Goal: Task Accomplishment & Management: Complete application form

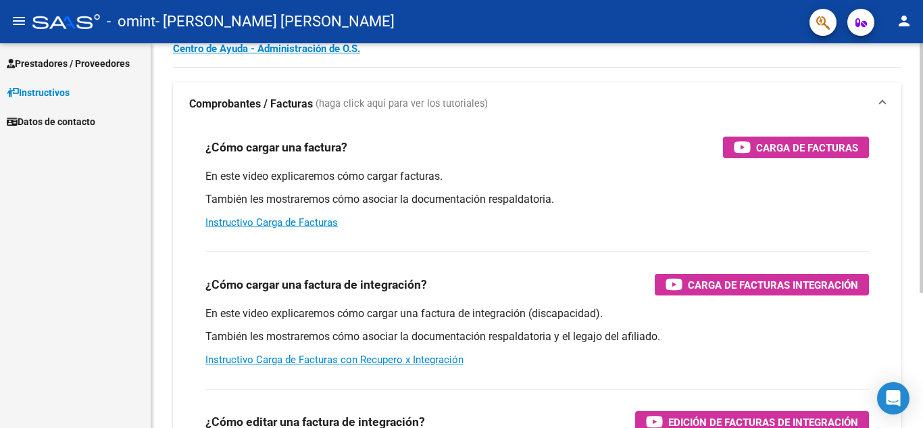
click at [893, 137] on div "Instructivos y Video Tutoriales SAAS Centro de Ayuda - Administración de O.S. C…" at bounding box center [538, 279] width 775 height 593
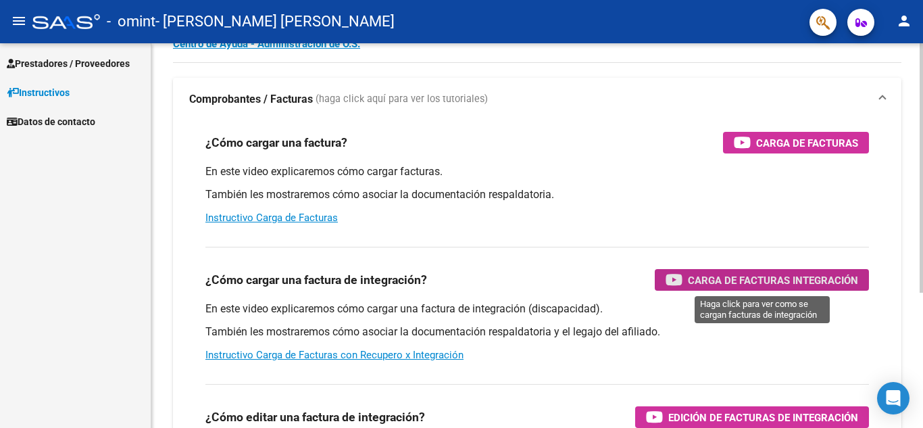
click at [672, 276] on icon "button" at bounding box center [674, 280] width 17 height 16
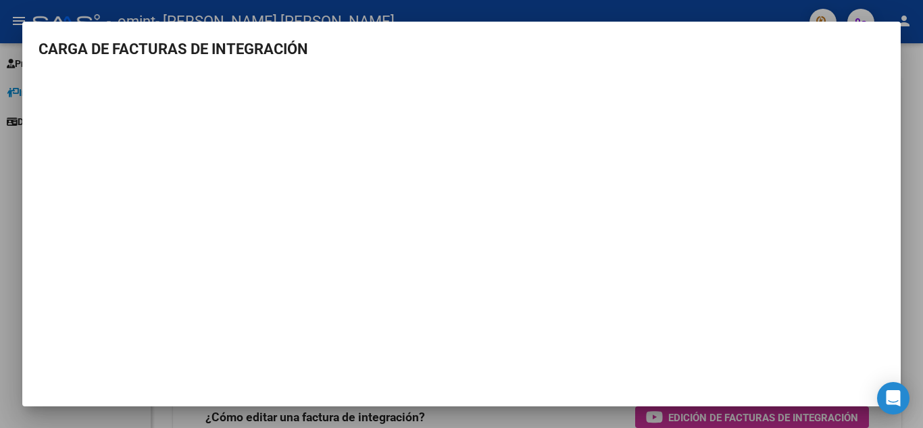
click at [917, 76] on div at bounding box center [461, 214] width 923 height 428
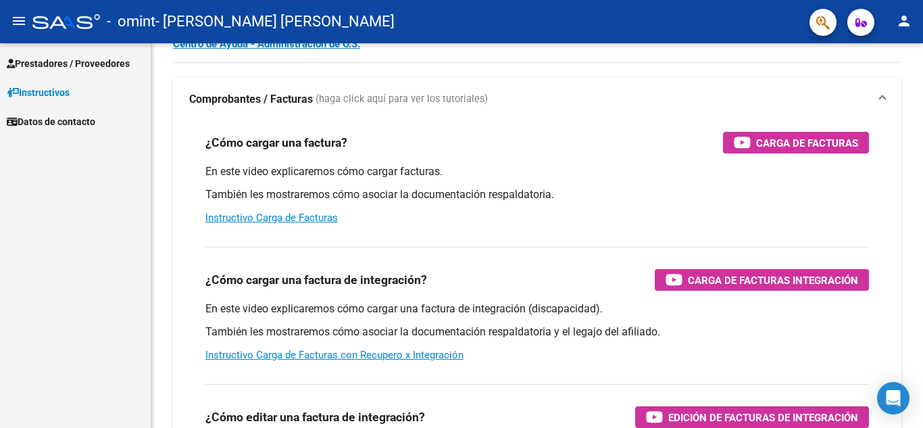
click at [112, 62] on span "Prestadores / Proveedores" at bounding box center [68, 63] width 123 height 15
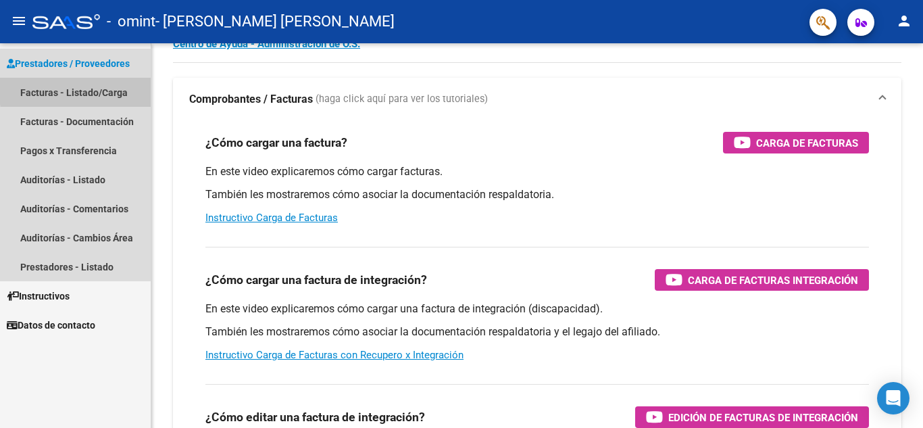
click at [111, 88] on link "Facturas - Listado/Carga" at bounding box center [75, 92] width 151 height 29
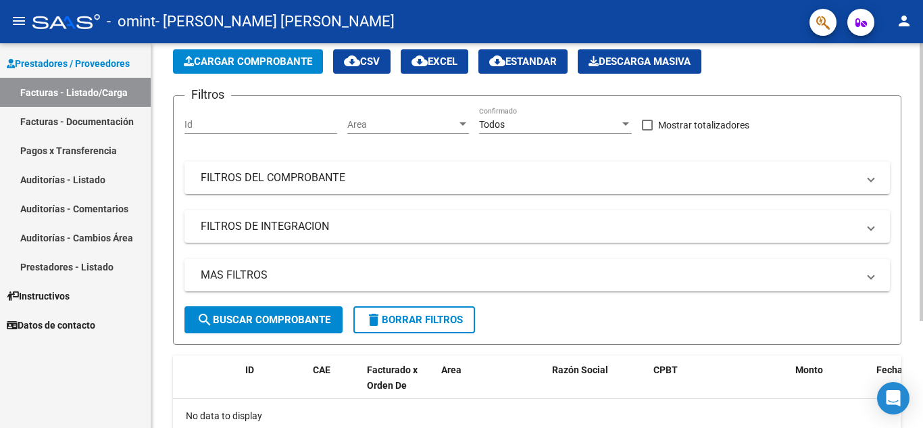
click at [203, 61] on span "Cargar Comprobante" at bounding box center [248, 61] width 128 height 12
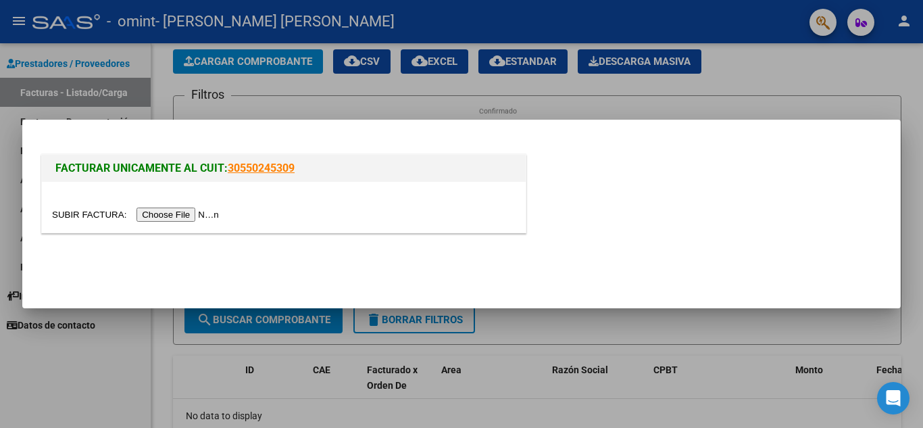
click at [187, 218] on input "file" at bounding box center [137, 214] width 171 height 14
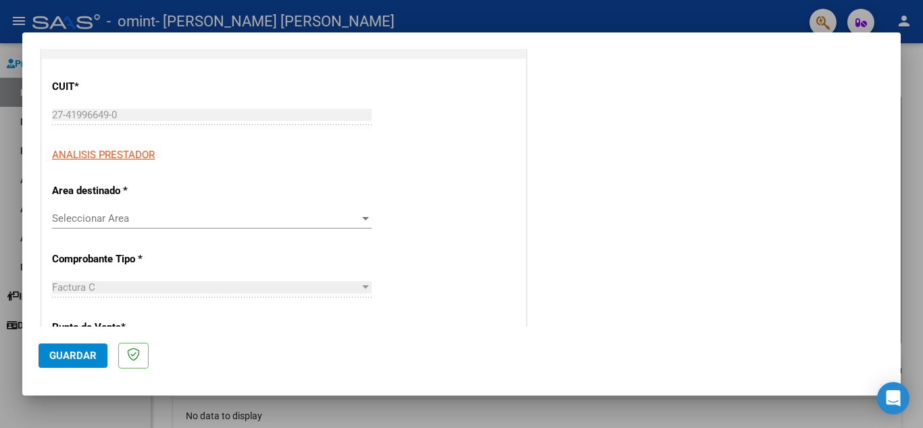
scroll to position [170, 0]
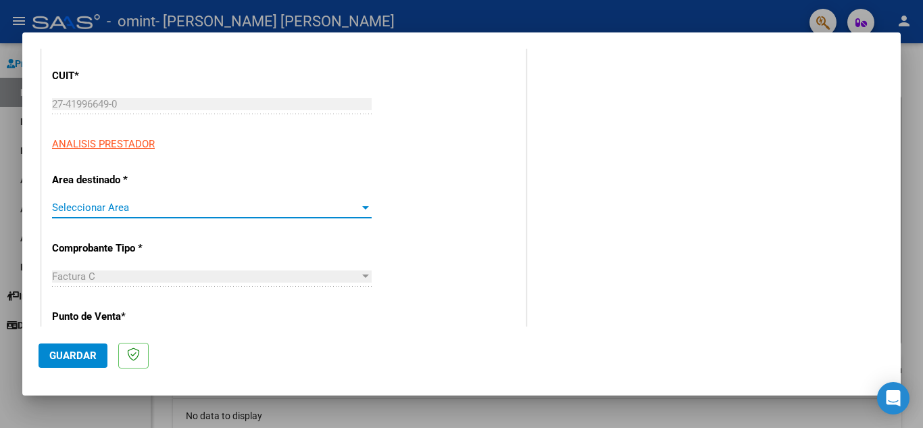
click at [366, 206] on div at bounding box center [365, 207] width 12 height 11
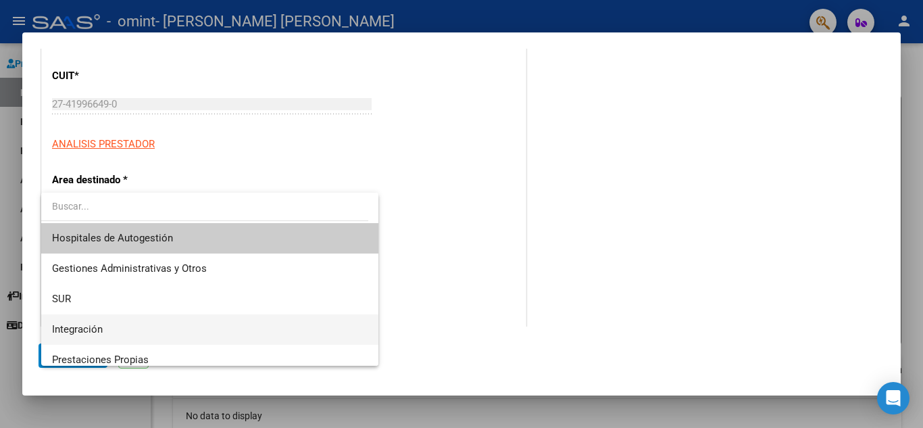
click at [205, 322] on span "Integración" at bounding box center [210, 329] width 316 height 30
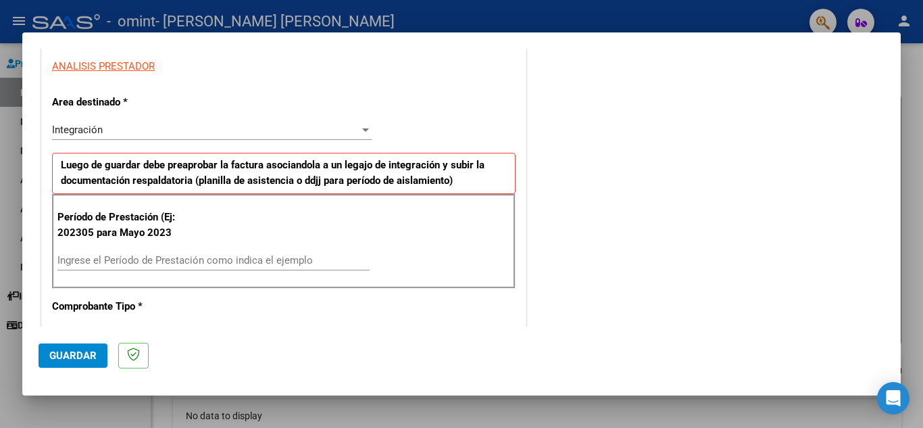
scroll to position [253, 0]
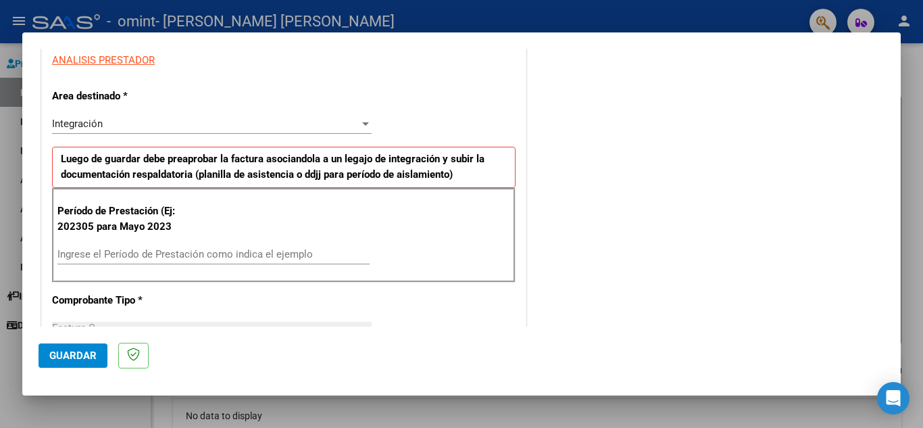
click at [209, 258] on input "Ingrese el Período de Prestación como indica el ejemplo" at bounding box center [213, 254] width 312 height 12
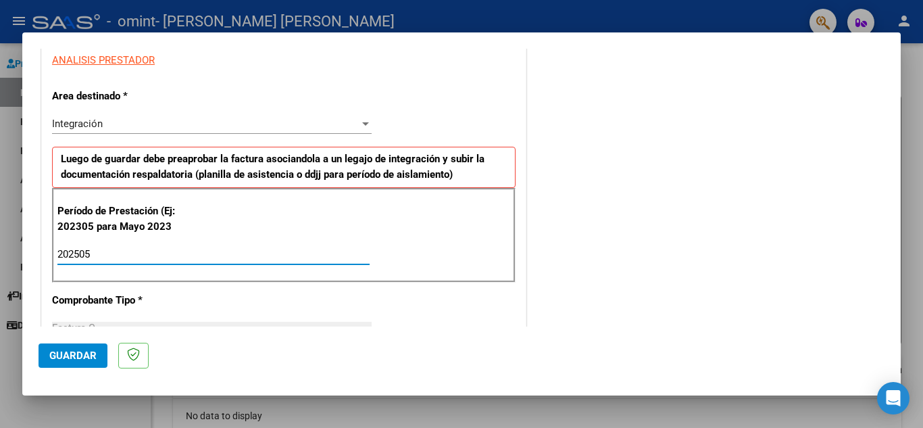
type input "202505"
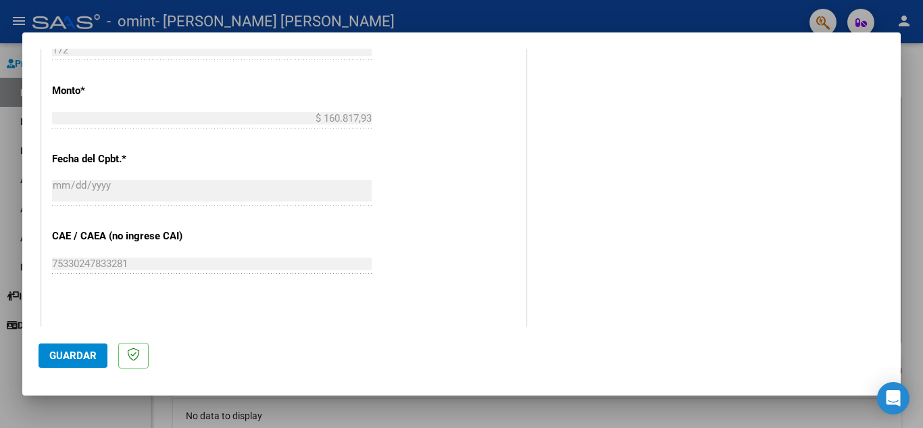
scroll to position [678, 0]
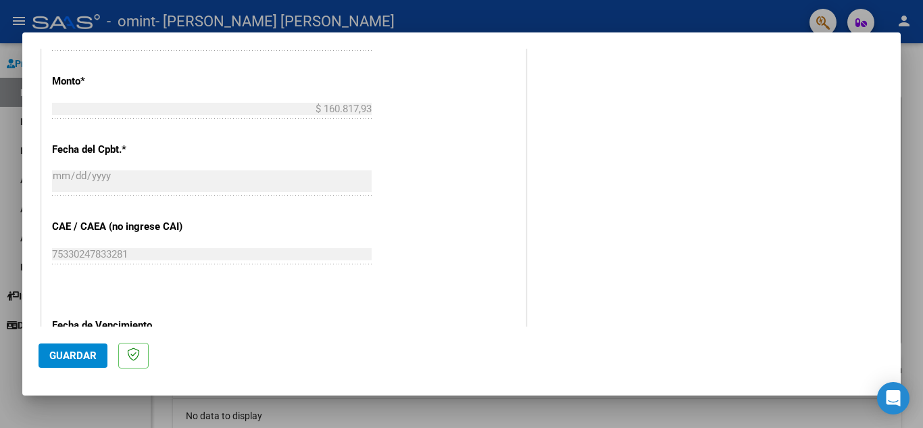
click at [89, 359] on span "Guardar" at bounding box center [72, 355] width 47 height 12
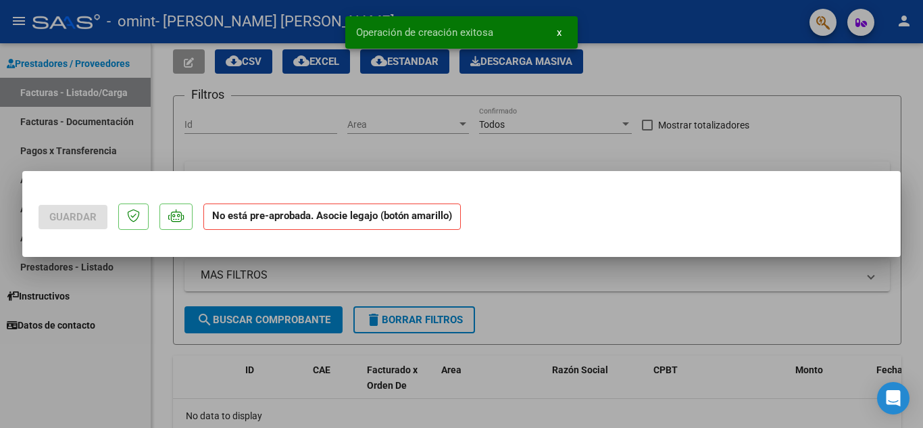
scroll to position [0, 0]
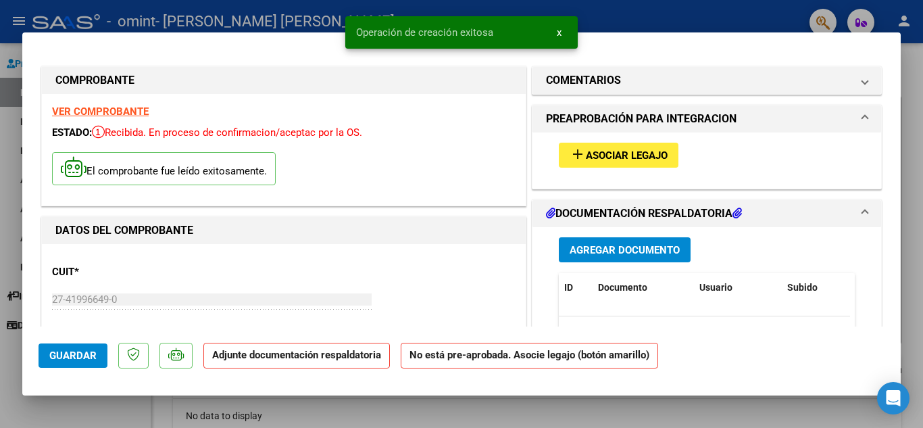
click at [586, 157] on span "Asociar Legajo" at bounding box center [627, 155] width 82 height 12
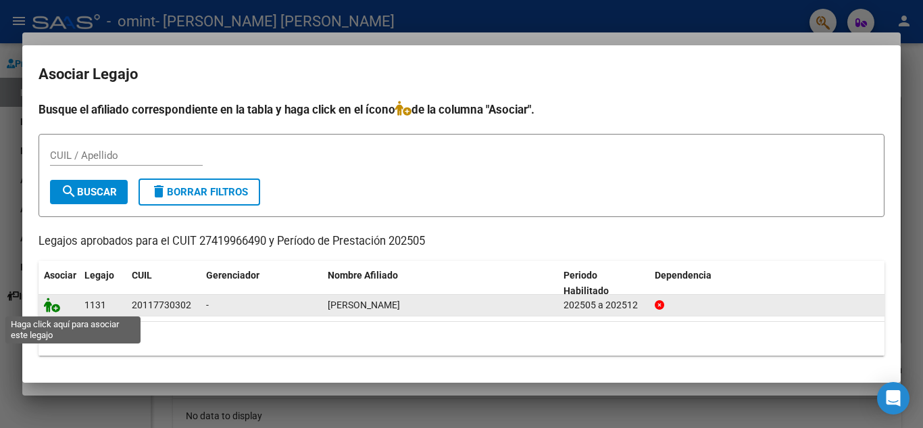
click at [57, 306] on icon at bounding box center [52, 304] width 16 height 15
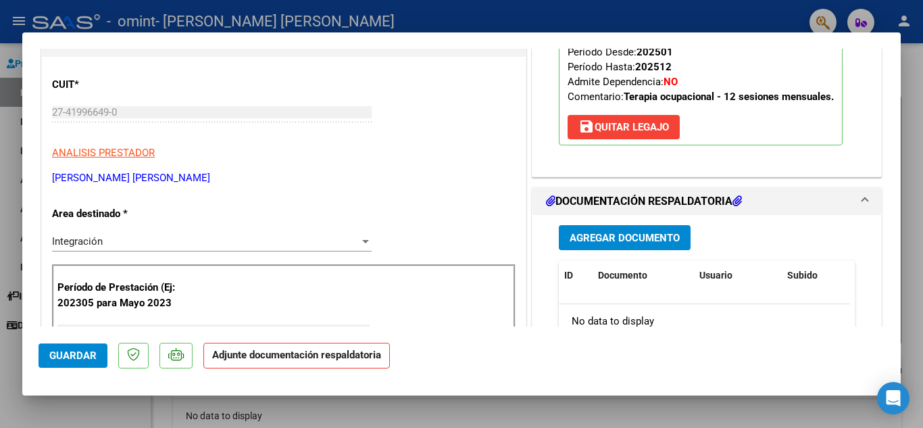
scroll to position [222, 0]
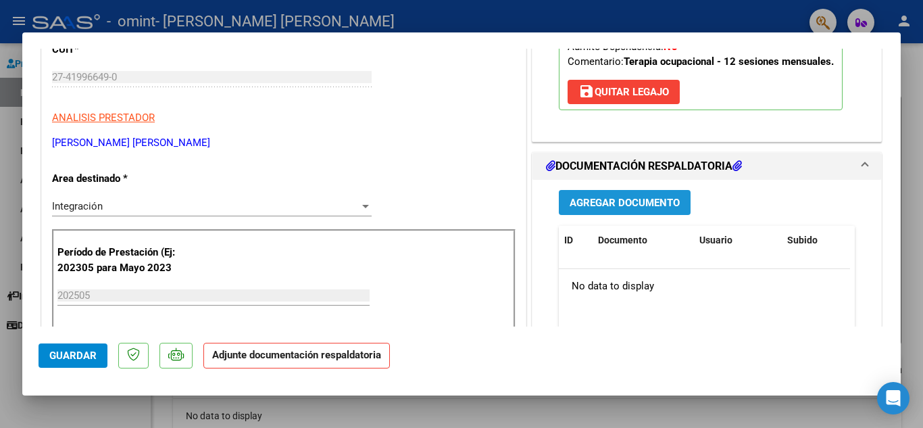
click at [653, 205] on span "Agregar Documento" at bounding box center [625, 203] width 110 height 12
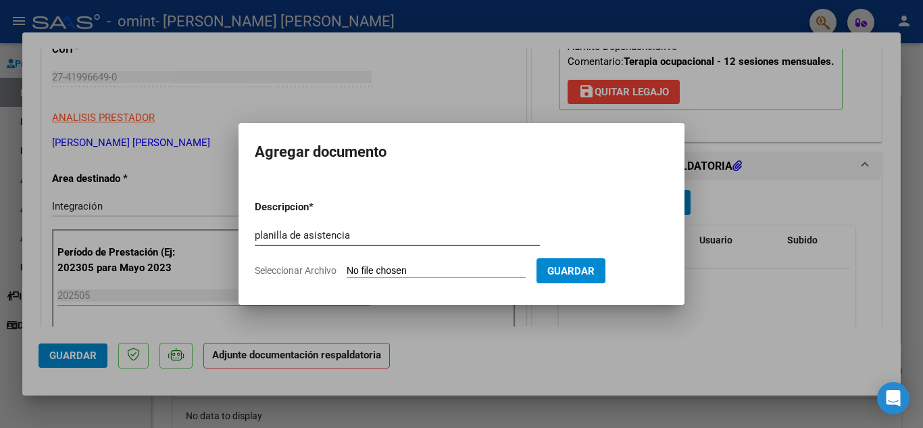
type input "planilla de asistencia"
click at [303, 264] on app-file-uploader "Seleccionar Archivo" at bounding box center [396, 270] width 282 height 12
click at [365, 268] on input "Seleccionar Archivo" at bounding box center [436, 271] width 179 height 13
type input "C:\fakepath\Asistencia [PERSON_NAME].pdf"
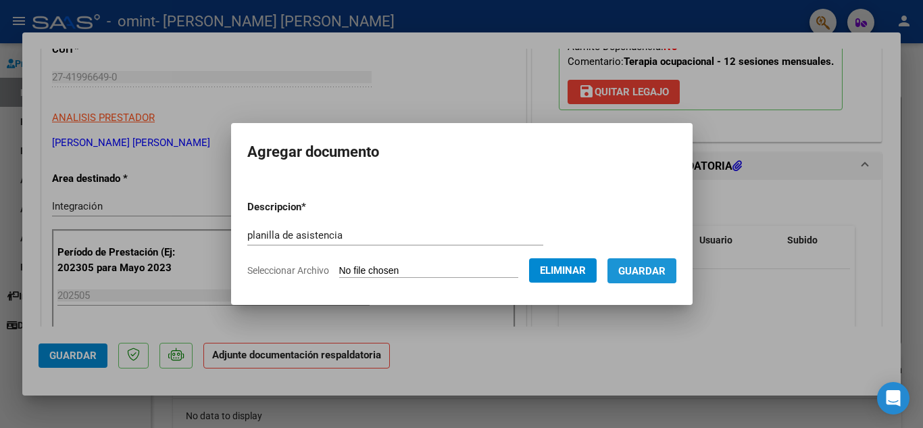
click at [645, 260] on button "Guardar" at bounding box center [641, 270] width 69 height 25
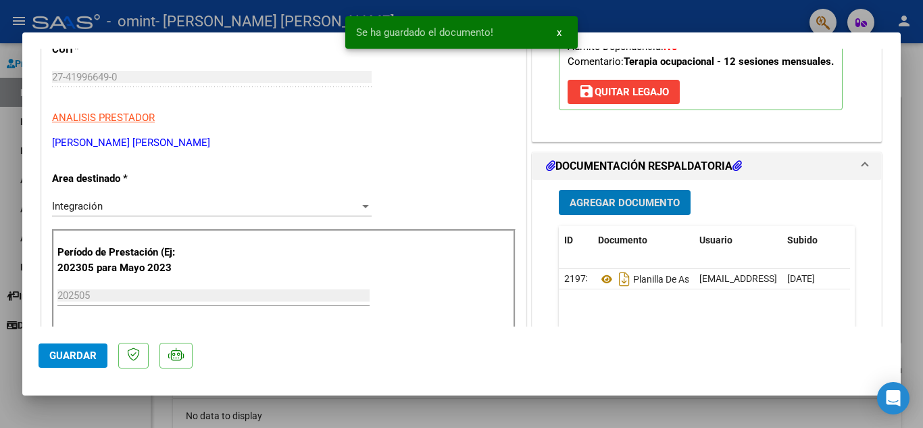
click at [89, 359] on span "Guardar" at bounding box center [72, 355] width 47 height 12
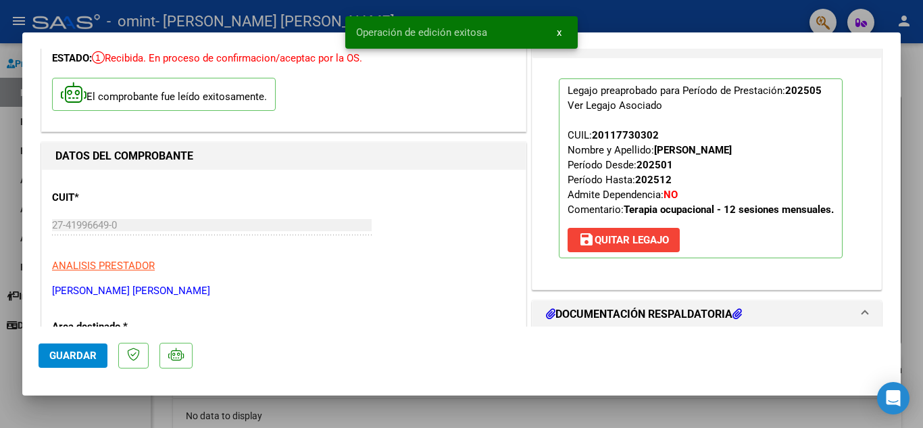
scroll to position [0, 0]
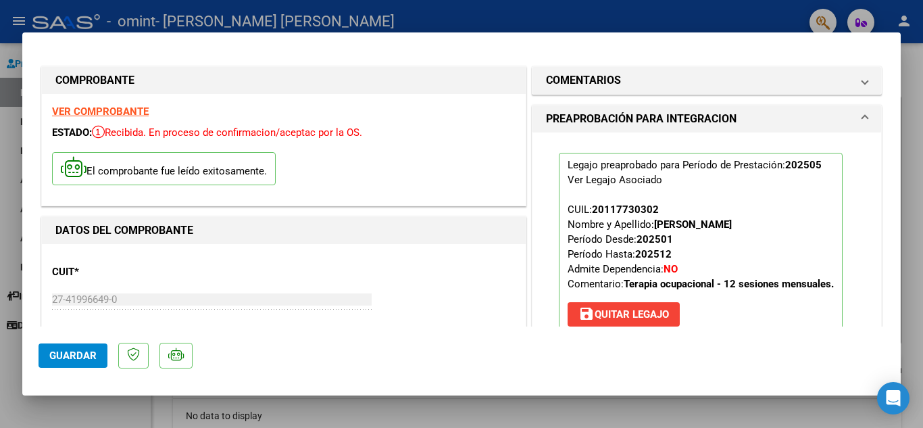
click at [908, 113] on div at bounding box center [461, 214] width 923 height 428
type input "$ 0,00"
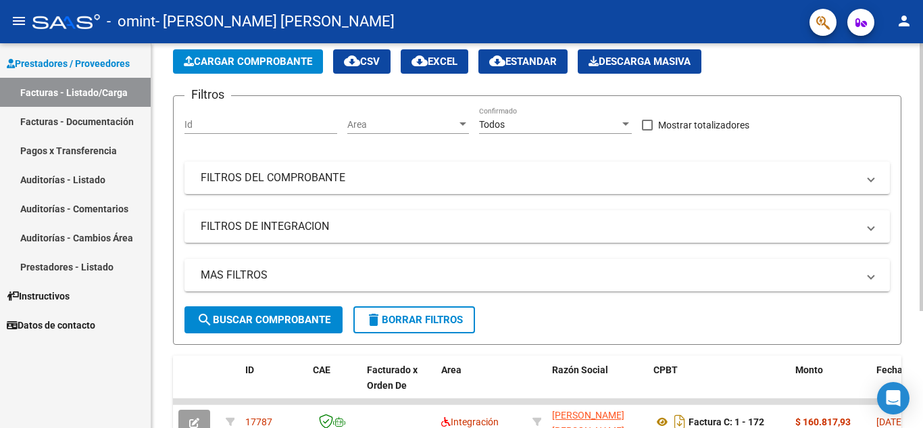
click at [310, 63] on span "Cargar Comprobante" at bounding box center [248, 61] width 128 height 12
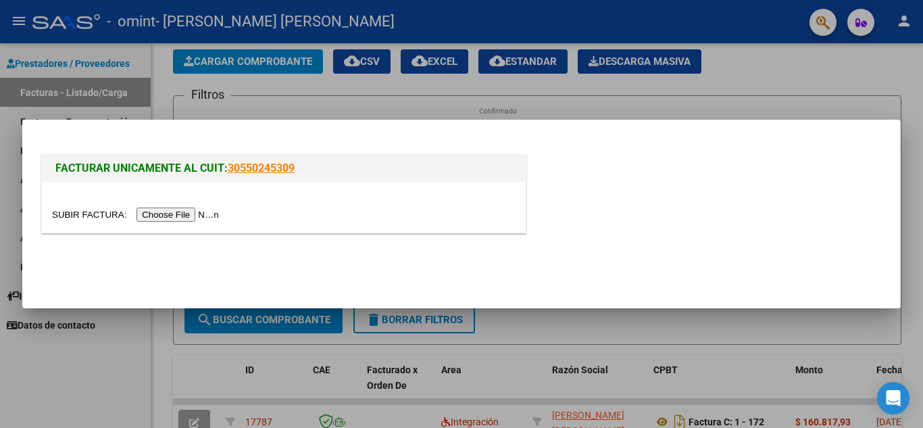
click at [214, 214] on input "file" at bounding box center [137, 214] width 171 height 14
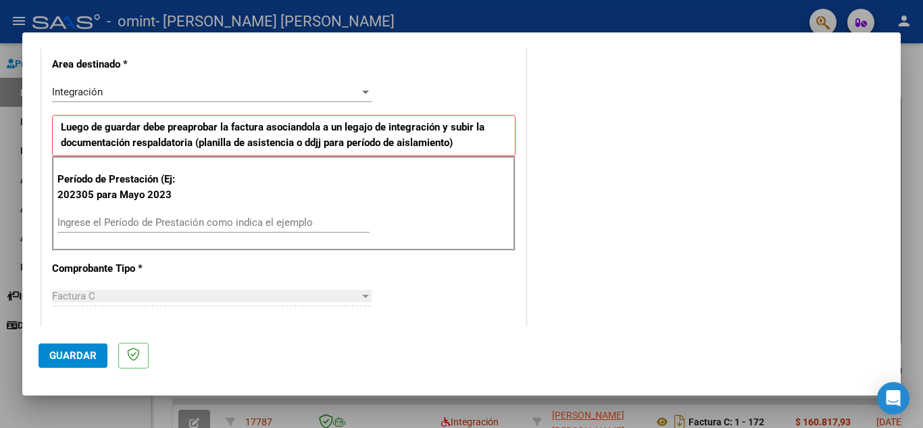
scroll to position [316, 0]
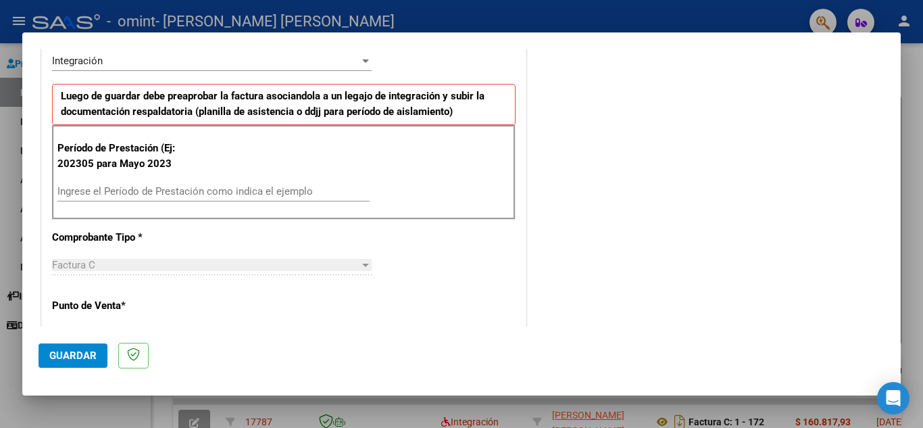
click at [223, 194] on input "Ingrese el Período de Prestación como indica el ejemplo" at bounding box center [213, 191] width 312 height 12
type input "202506"
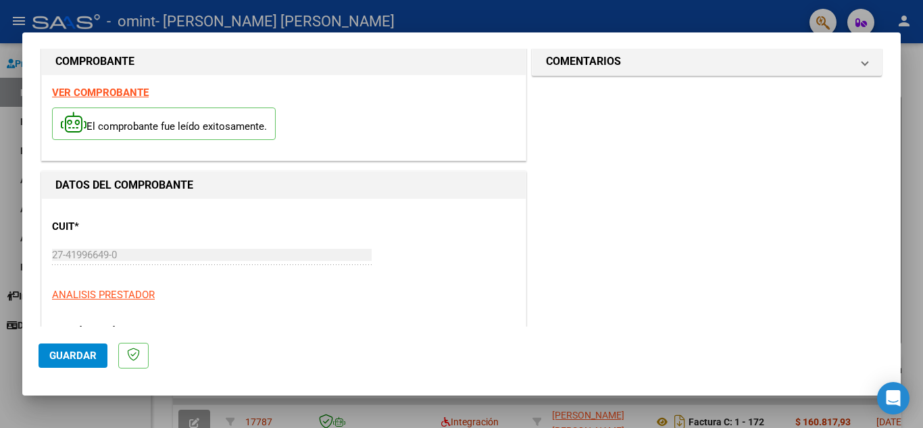
scroll to position [0, 0]
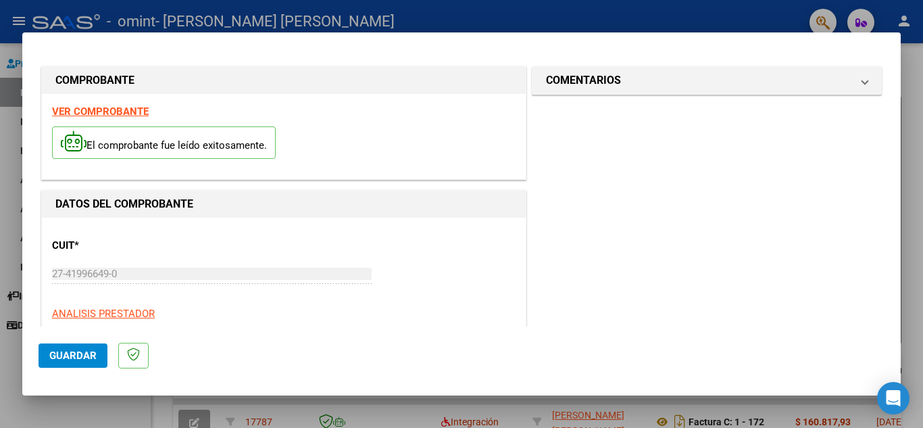
click at [99, 349] on button "Guardar" at bounding box center [73, 355] width 69 height 24
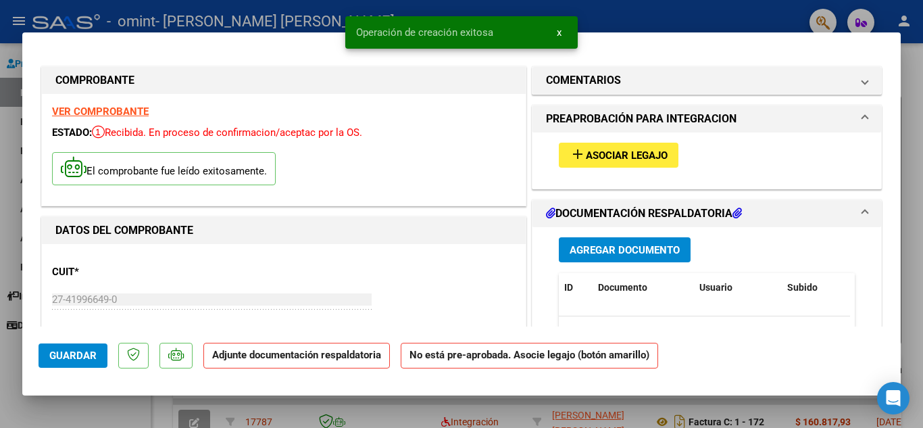
click at [593, 157] on span "Asociar Legajo" at bounding box center [627, 155] width 82 height 12
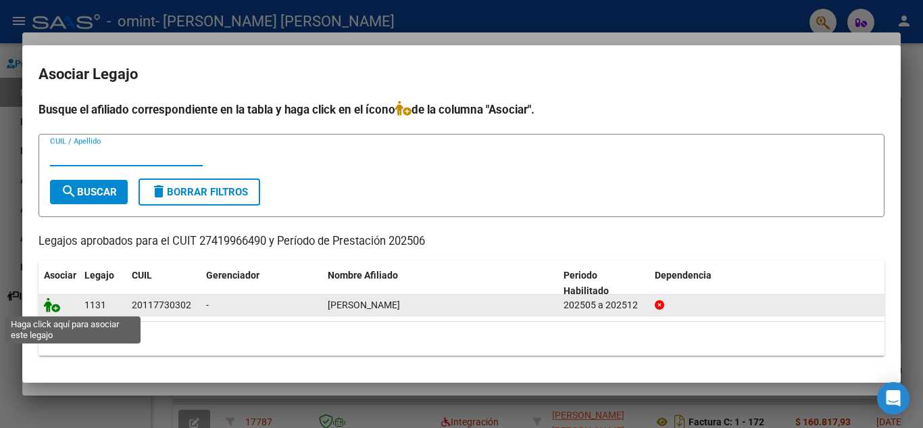
click at [57, 306] on icon at bounding box center [52, 304] width 16 height 15
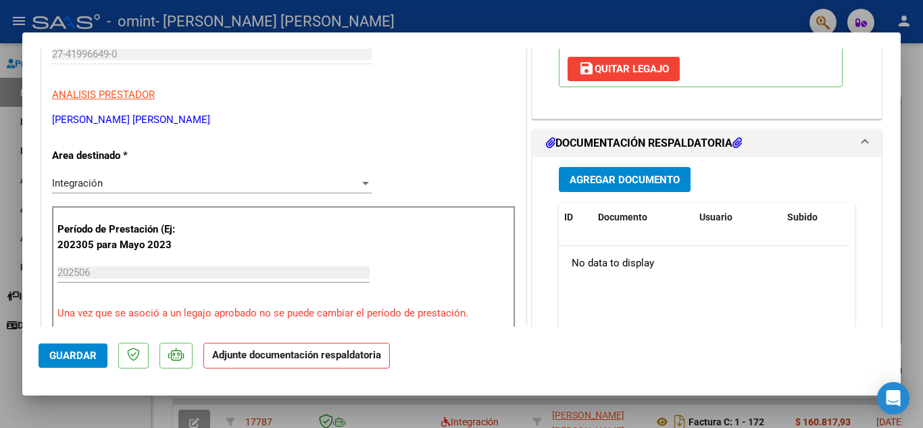
scroll to position [339, 0]
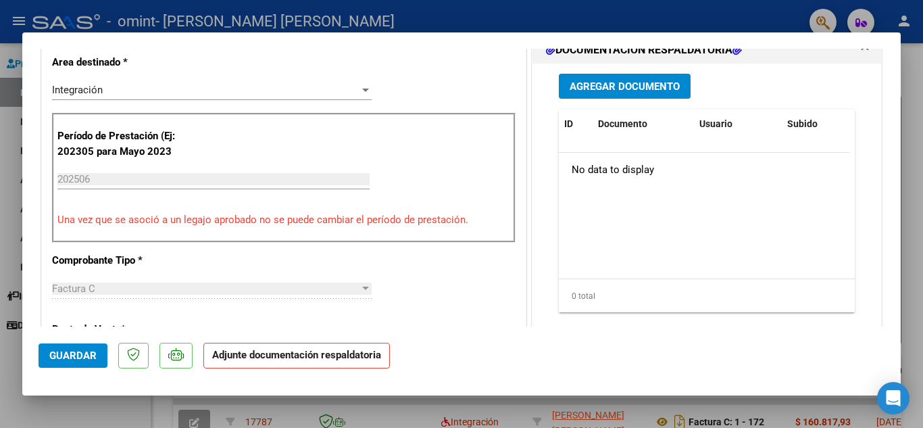
click at [506, 301] on div "CUIT * 27-41996649-0 Ingresar CUIT ANALISIS PRESTADOR [PERSON_NAME] [PERSON_NAM…" at bounding box center [284, 410] width 484 height 1011
click at [605, 91] on span "Agregar Documento" at bounding box center [625, 86] width 110 height 12
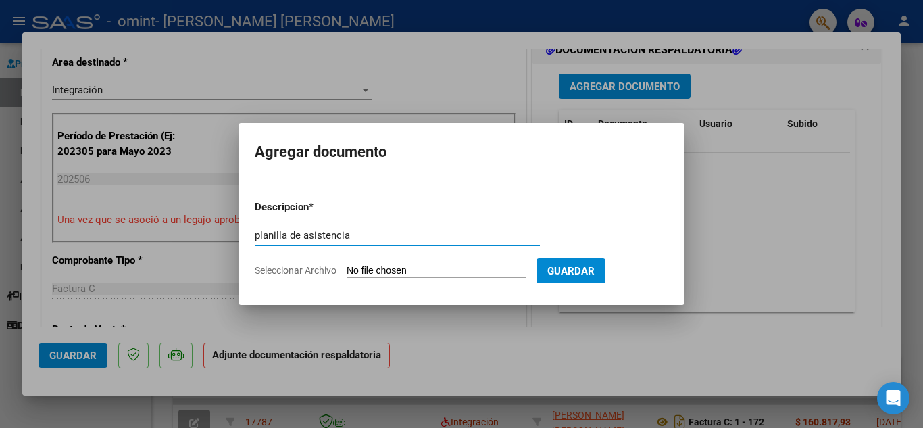
type input "planilla de asistencia"
click at [408, 267] on input "Seleccionar Archivo" at bounding box center [436, 271] width 179 height 13
type input "C:\fakepath\Asistencia [PERSON_NAME] .pdf"
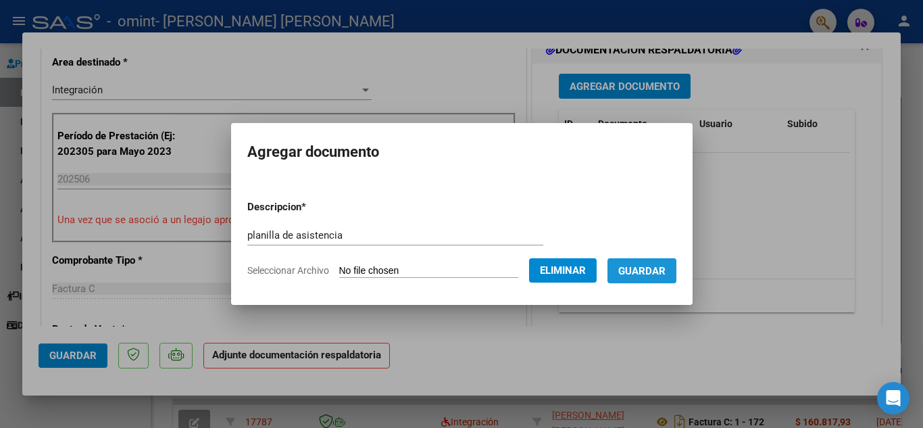
click at [662, 258] on button "Guardar" at bounding box center [641, 270] width 69 height 25
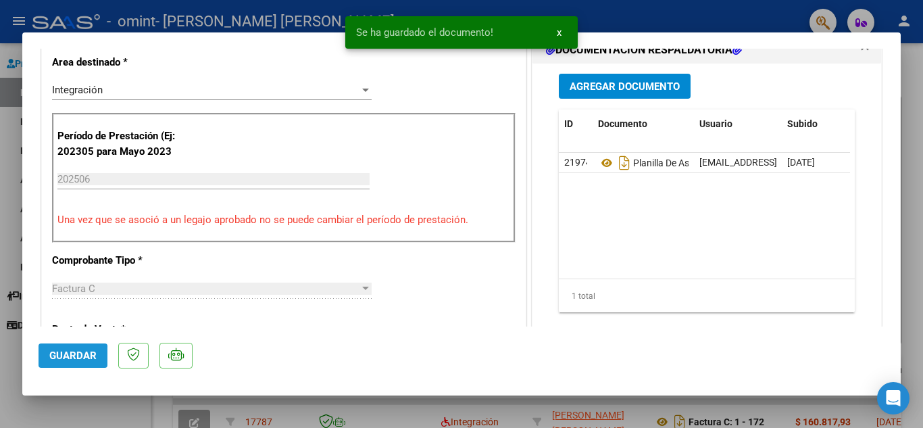
click at [49, 360] on button "Guardar" at bounding box center [73, 355] width 69 height 24
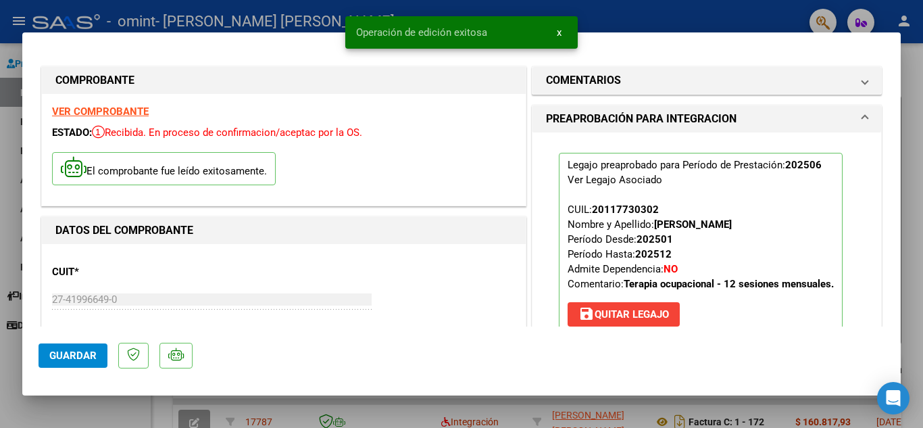
click at [910, 84] on div at bounding box center [461, 214] width 923 height 428
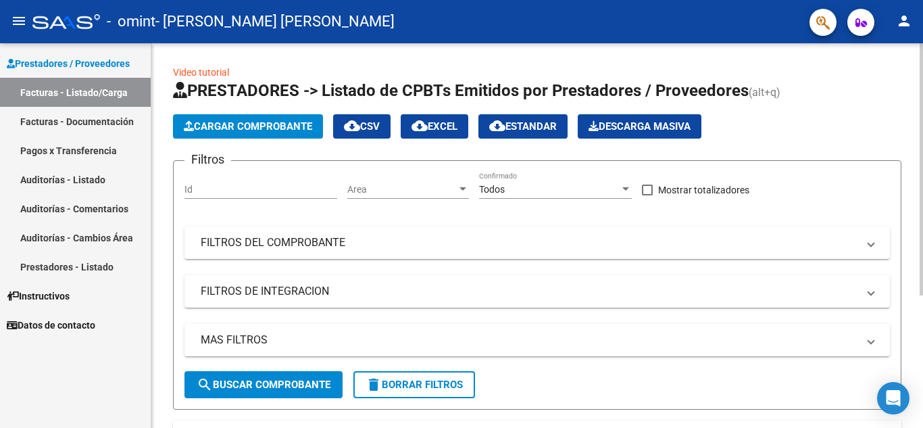
click at [894, 100] on div "Video tutorial PRESTADORES -> Listado de CPBTs Emitidos por Prestadores / Prove…" at bounding box center [538, 331] width 775 height 576
click at [253, 128] on span "Cargar Comprobante" at bounding box center [248, 126] width 128 height 12
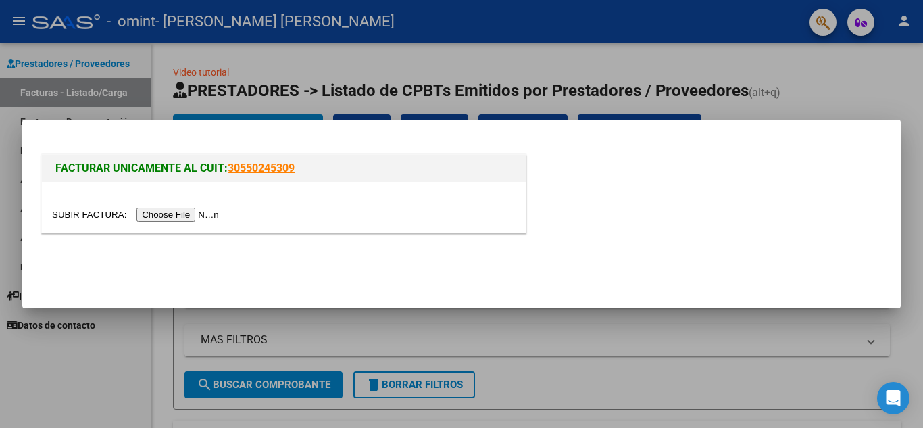
click at [176, 214] on input "file" at bounding box center [137, 214] width 171 height 14
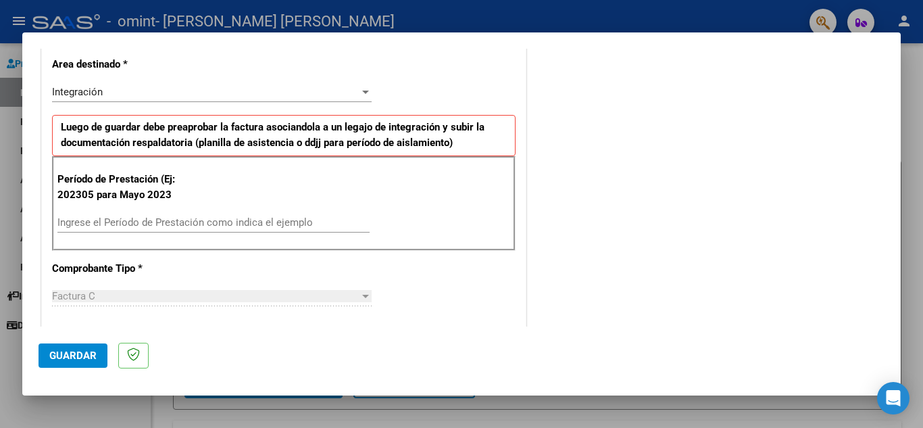
scroll to position [307, 0]
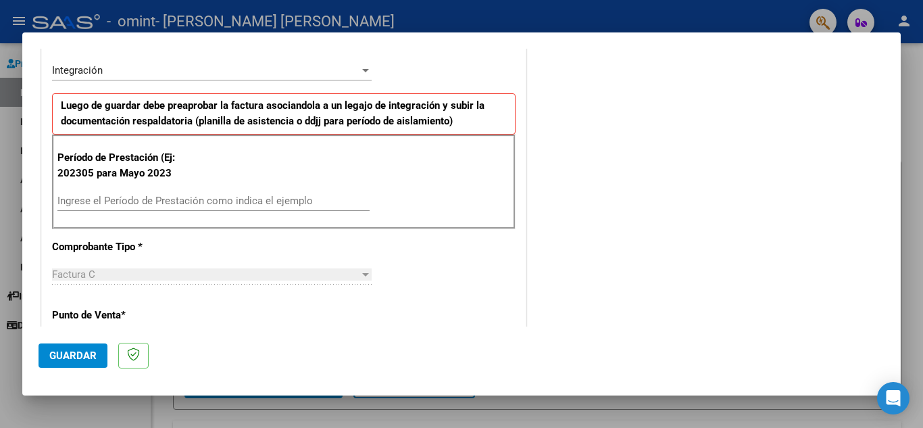
click at [315, 197] on input "Ingrese el Período de Prestación como indica el ejemplo" at bounding box center [213, 201] width 312 height 12
type input "202507"
click at [85, 353] on span "Guardar" at bounding box center [72, 355] width 47 height 12
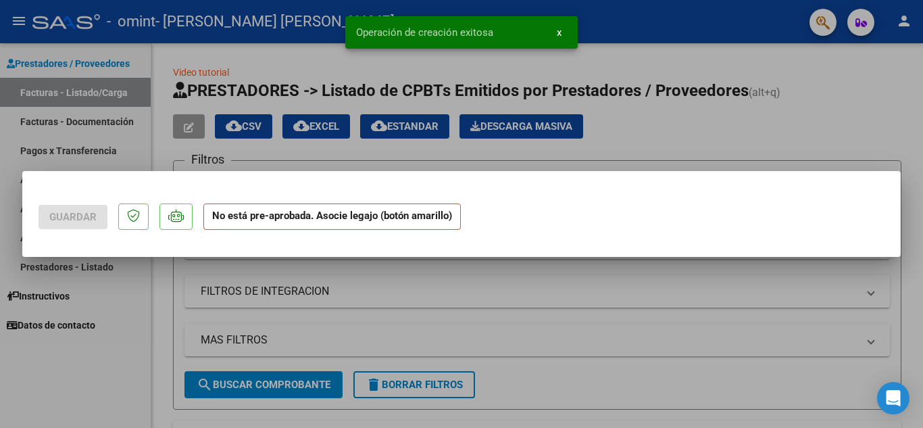
scroll to position [0, 0]
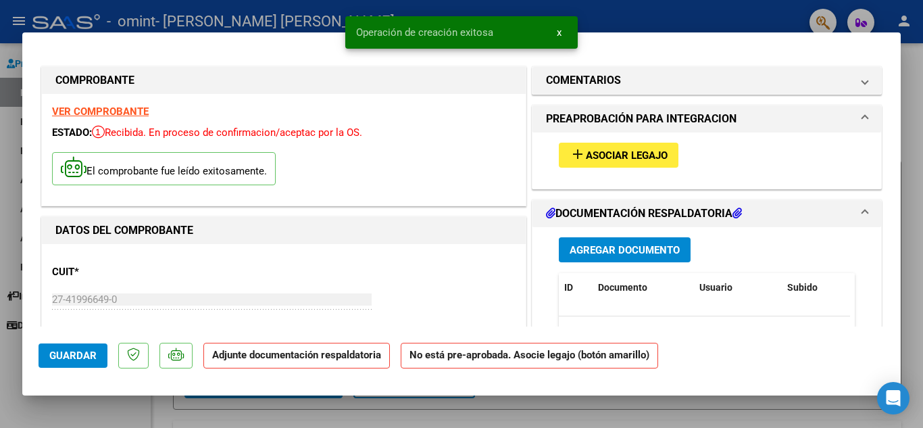
click at [586, 159] on span "Asociar Legajo" at bounding box center [627, 155] width 82 height 12
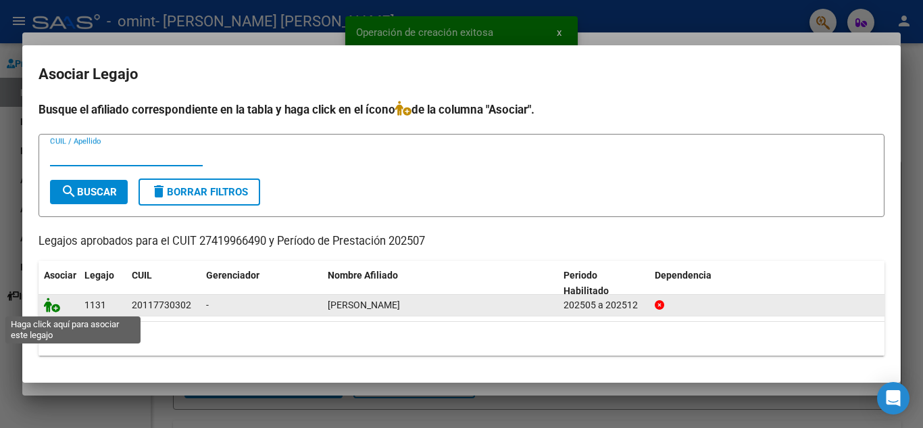
click at [53, 301] on icon at bounding box center [52, 304] width 16 height 15
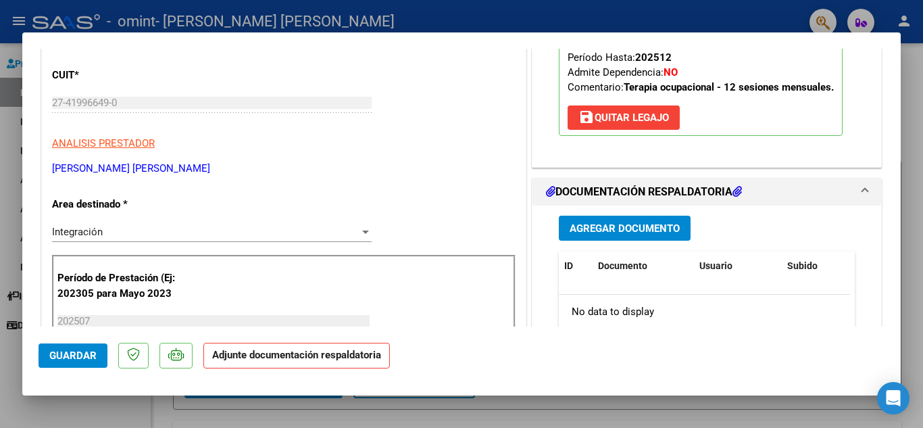
scroll to position [203, 0]
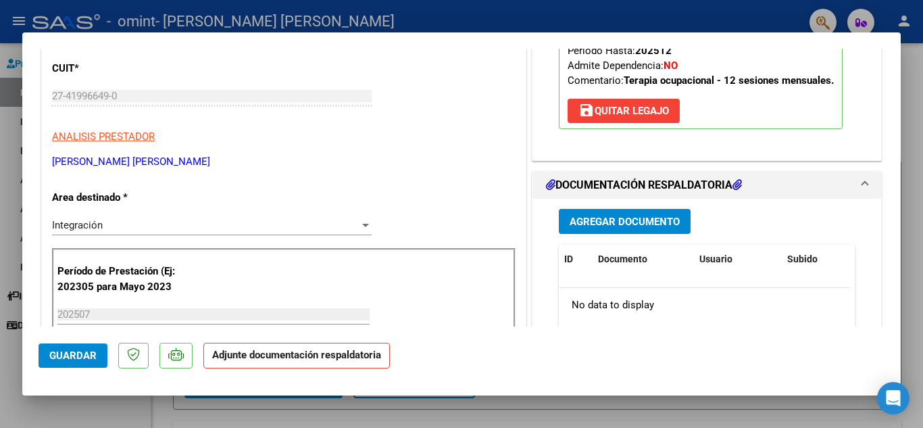
click at [597, 218] on span "Agregar Documento" at bounding box center [625, 222] width 110 height 12
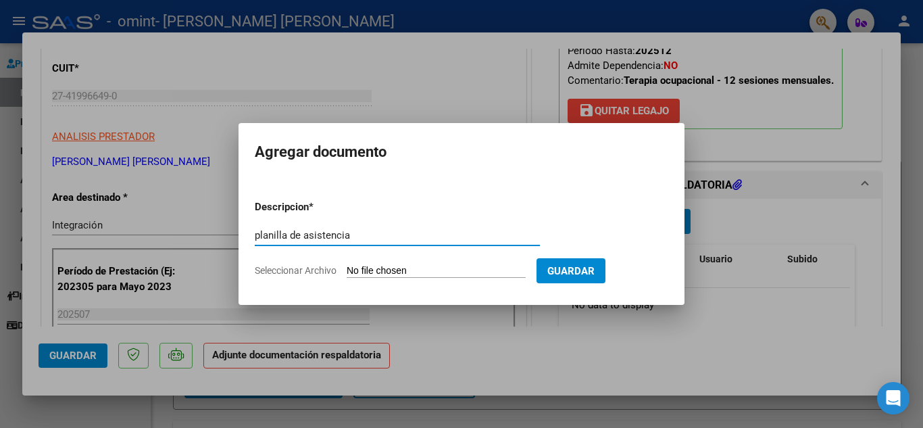
type input "planilla de asistencia"
click at [378, 268] on input "Seleccionar Archivo" at bounding box center [436, 271] width 179 height 13
type input "C:\fakepath\Asistencia [PERSON_NAME].pdf"
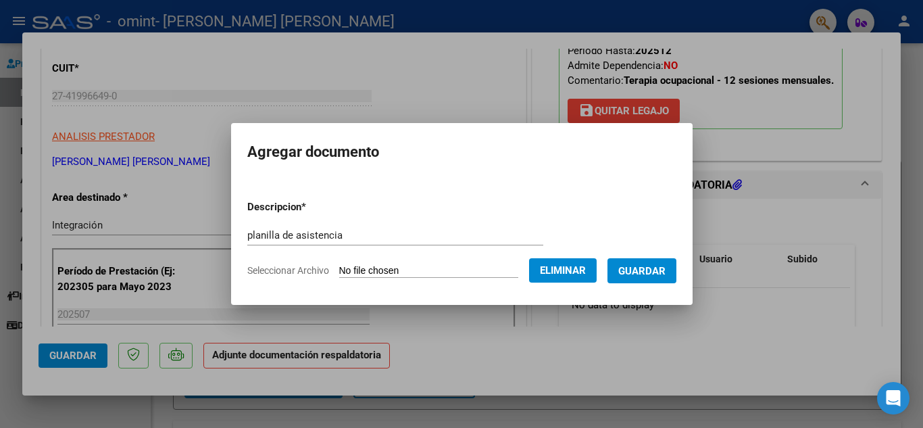
click at [666, 276] on span "Guardar" at bounding box center [641, 271] width 47 height 12
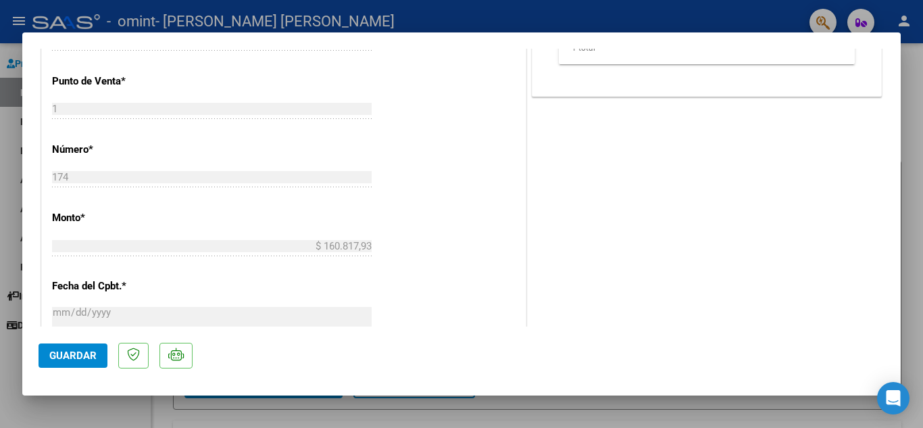
scroll to position [587, 0]
click at [65, 356] on span "Guardar" at bounding box center [72, 355] width 47 height 12
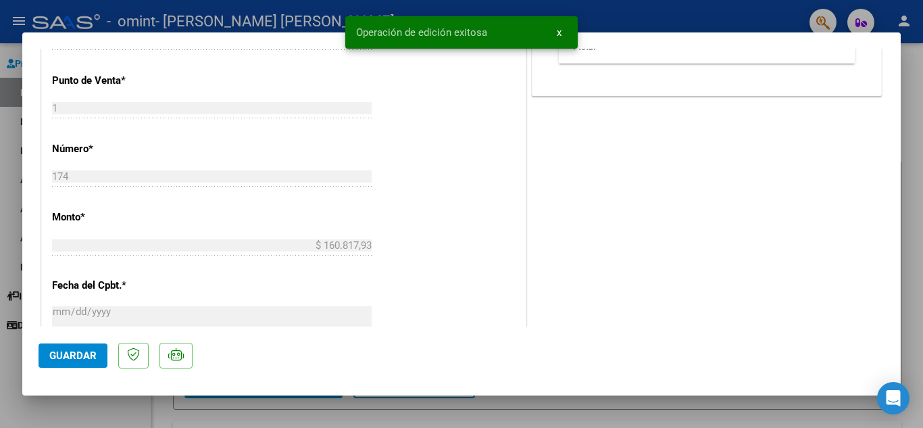
scroll to position [0, 0]
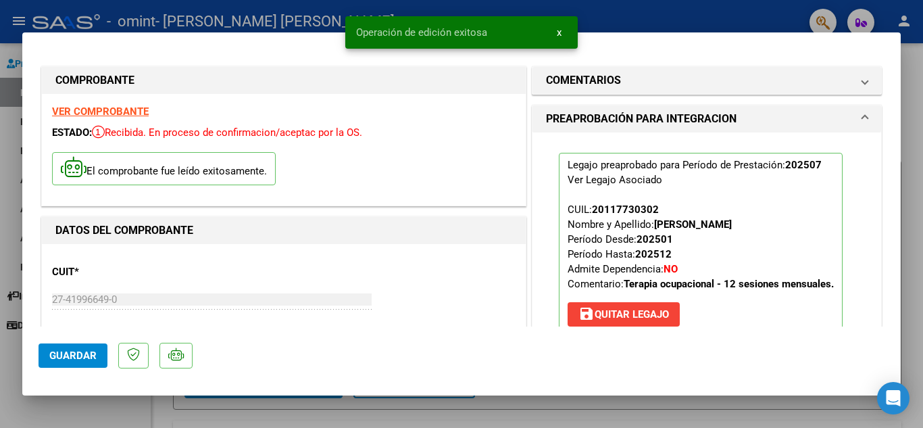
click at [914, 125] on div at bounding box center [461, 214] width 923 height 428
type input "$ 0,00"
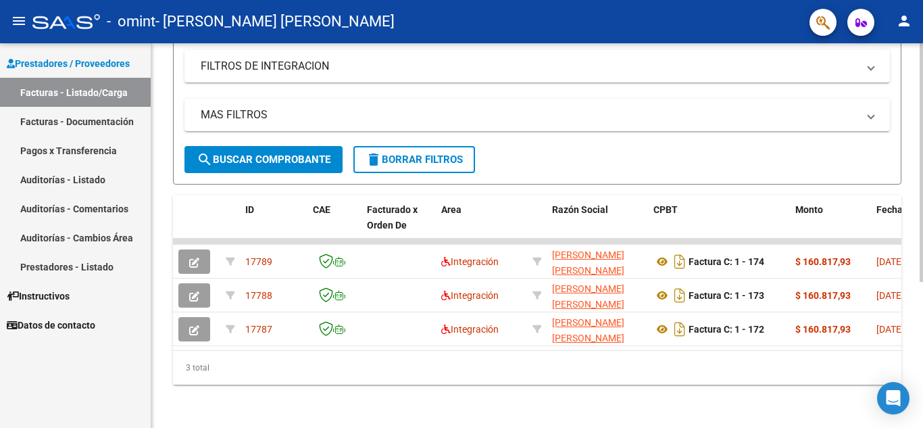
scroll to position [236, 0]
click at [920, 249] on div at bounding box center [921, 308] width 3 height 239
click at [922, 266] on div at bounding box center [921, 308] width 3 height 239
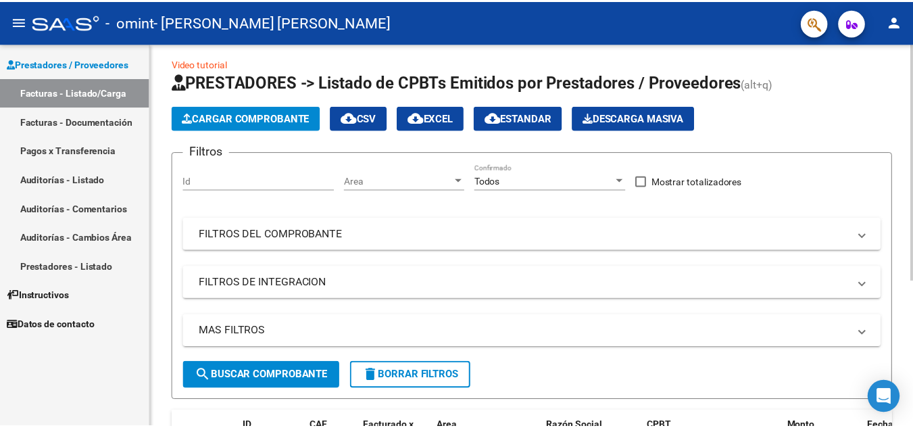
scroll to position [0, 0]
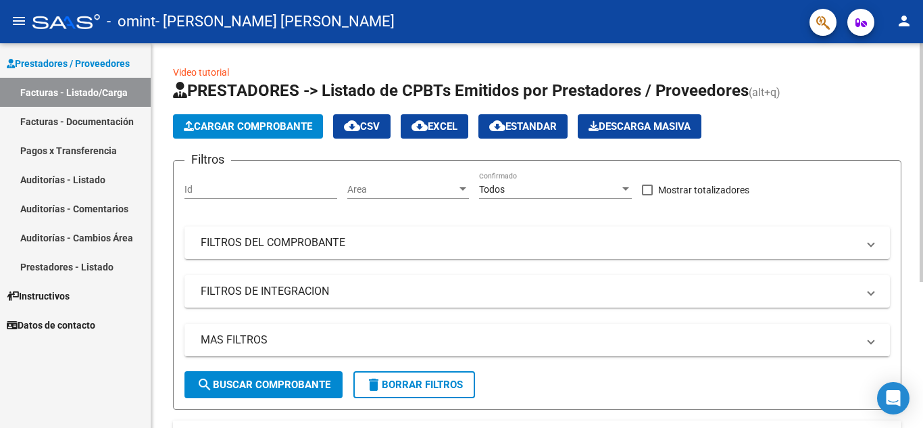
click at [909, 64] on div "Video tutorial PRESTADORES -> Listado de CPBTs Emitidos por Prestadores / Prove…" at bounding box center [538, 348] width 775 height 610
click at [904, 22] on mat-icon "person" at bounding box center [904, 21] width 16 height 16
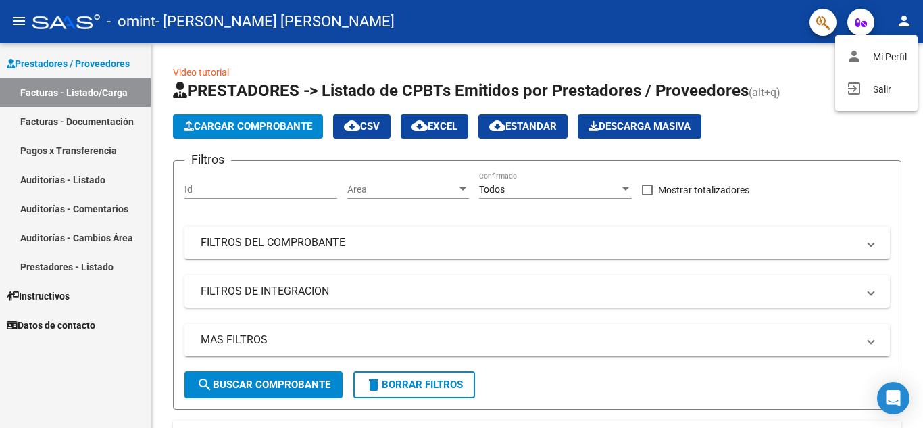
click at [728, 44] on div at bounding box center [461, 214] width 923 height 428
click at [915, 14] on button "person" at bounding box center [904, 21] width 27 height 27
click at [852, 86] on mat-icon "exit_to_app" at bounding box center [854, 88] width 16 height 16
